Goal: Find specific page/section: Find specific page/section

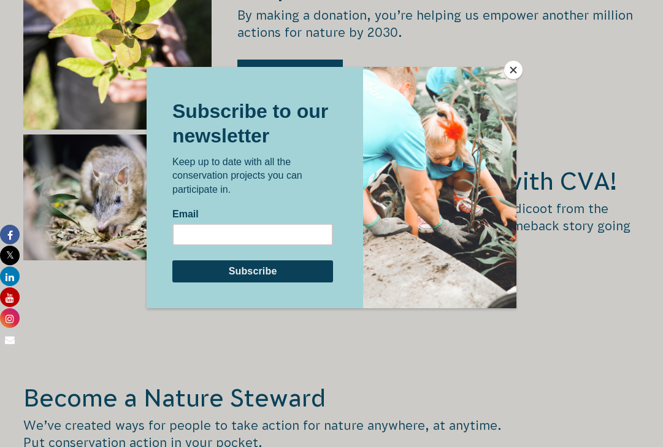
scroll to position [1875, 0]
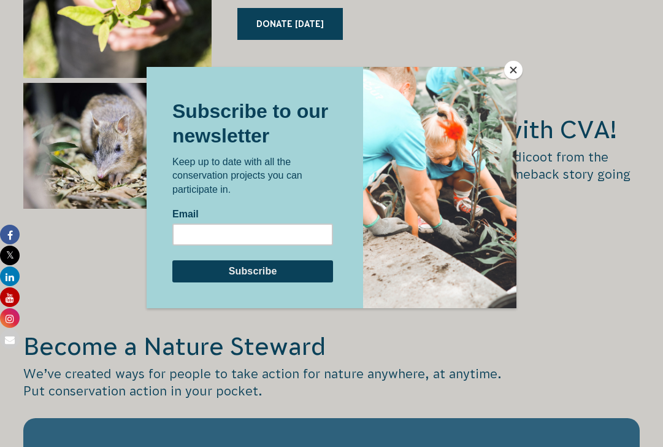
click at [511, 71] on button "Close" at bounding box center [513, 70] width 18 height 18
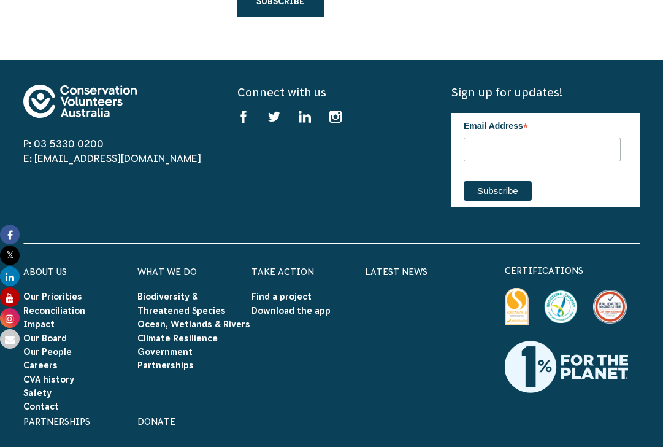
scroll to position [3908, 0]
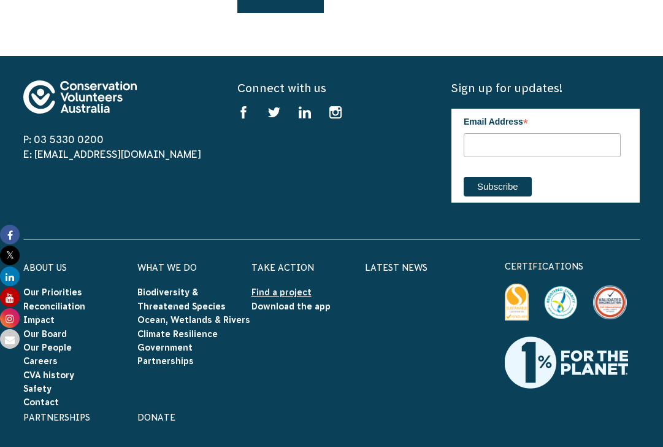
click at [291, 287] on link "Find a project" at bounding box center [282, 292] width 60 height 10
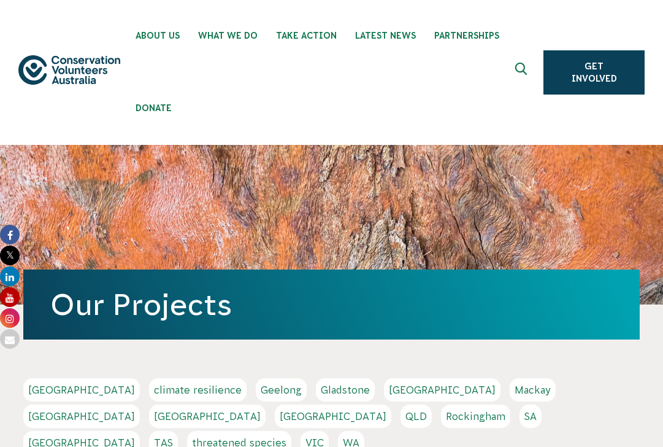
scroll to position [97, 0]
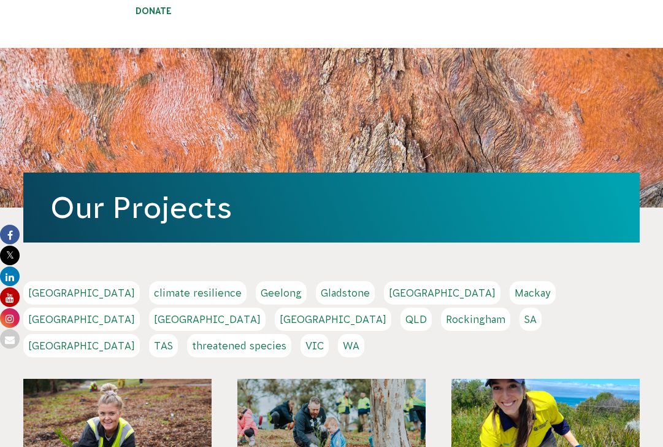
click at [266, 307] on link "NSW" at bounding box center [207, 318] width 117 height 23
